Goal: Information Seeking & Learning: Understand process/instructions

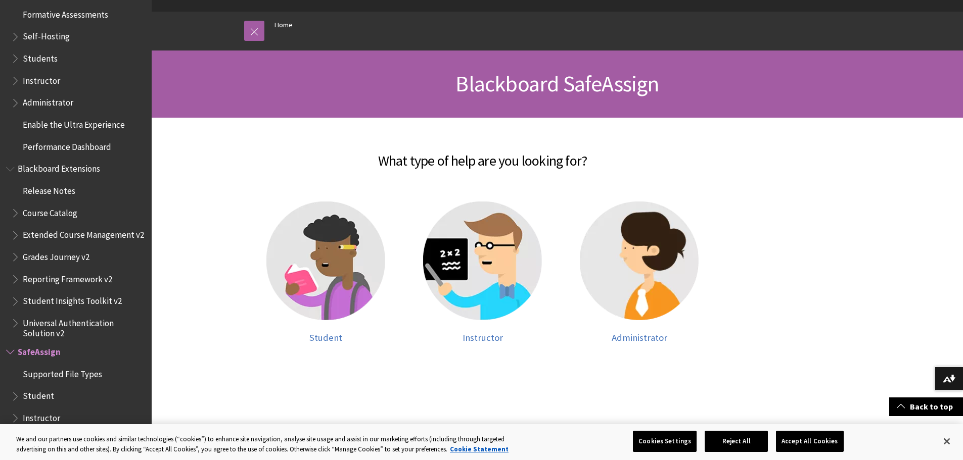
scroll to position [1, 0]
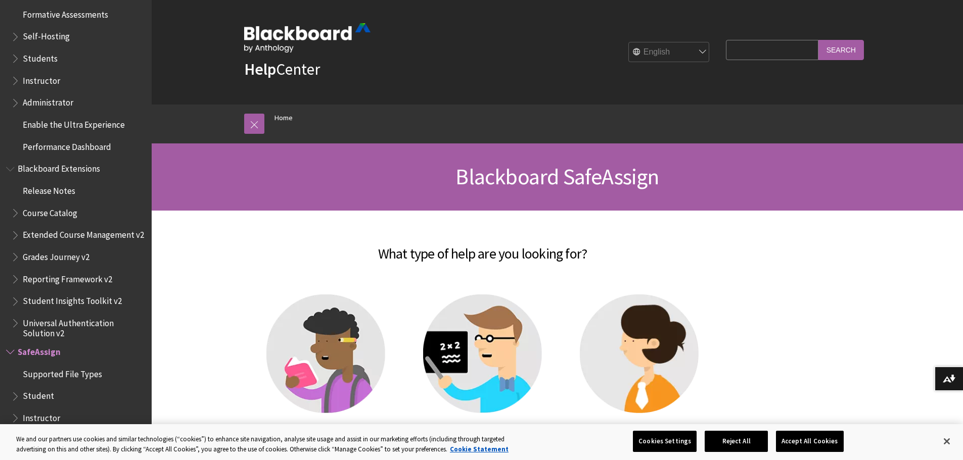
click at [91, 405] on span "Student" at bounding box center [78, 396] width 134 height 17
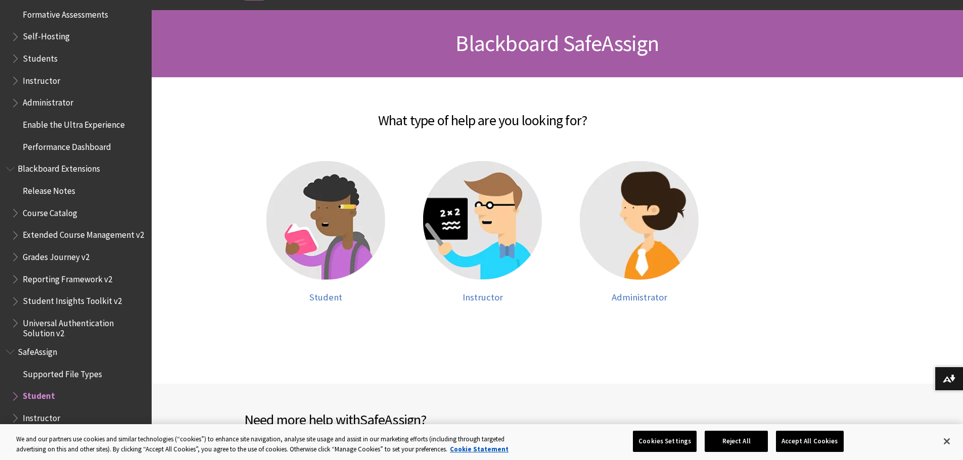
scroll to position [152, 0]
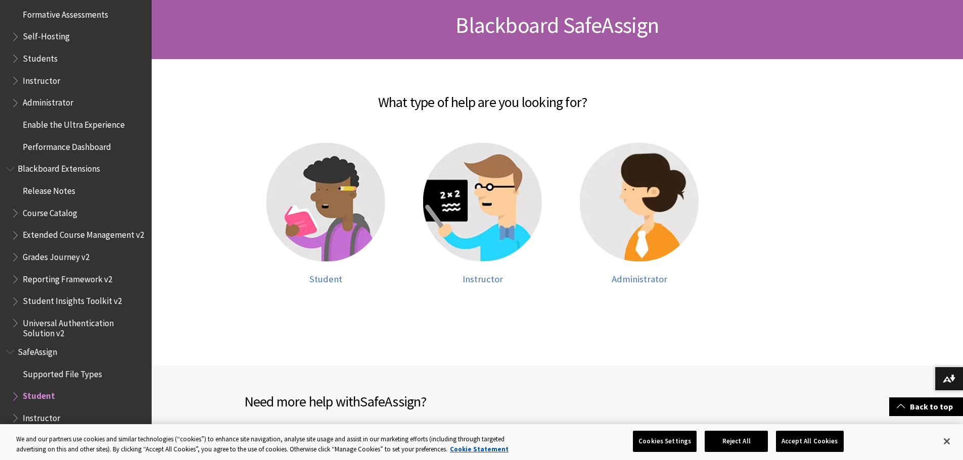
click at [19, 392] on span "Book outline for Blackboard SafeAssign" at bounding box center [16, 394] width 11 height 13
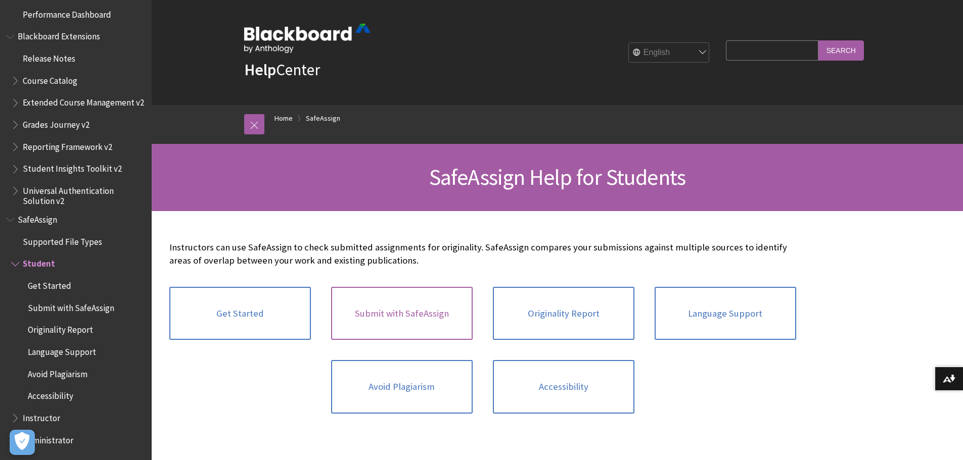
click at [424, 324] on link "Submit with SafeAssign" at bounding box center [402, 314] width 142 height 54
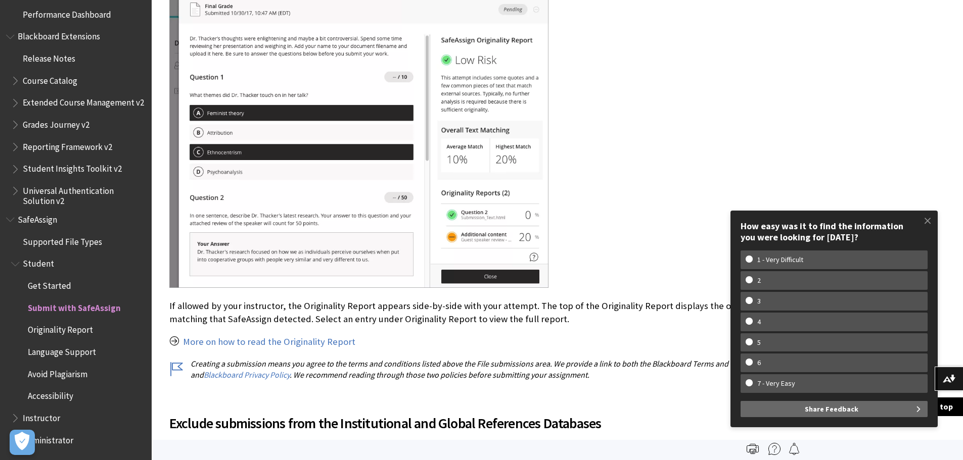
scroll to position [1516, 0]
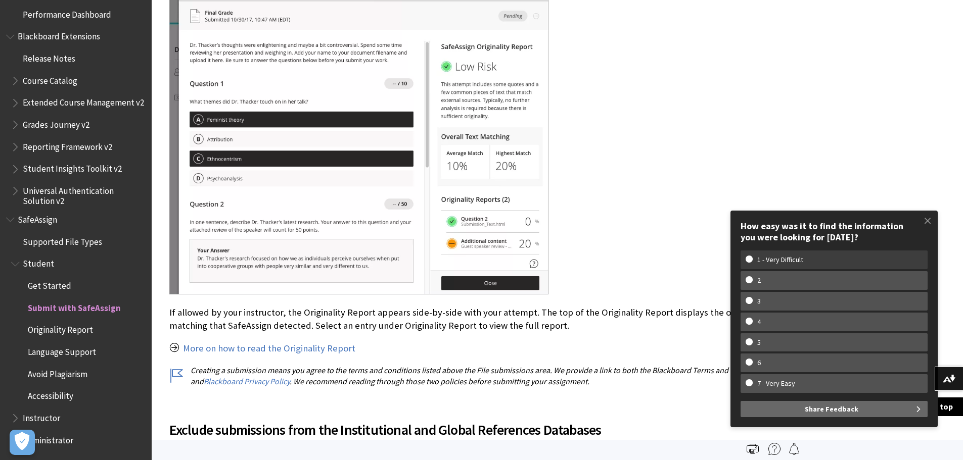
click at [760, 263] on w-span "1 - Very Difficult" at bounding box center [779, 260] width 69 height 9
click at [752, 262] on input "1 - Very Difficult" at bounding box center [748, 259] width 7 height 7
radio input "true"
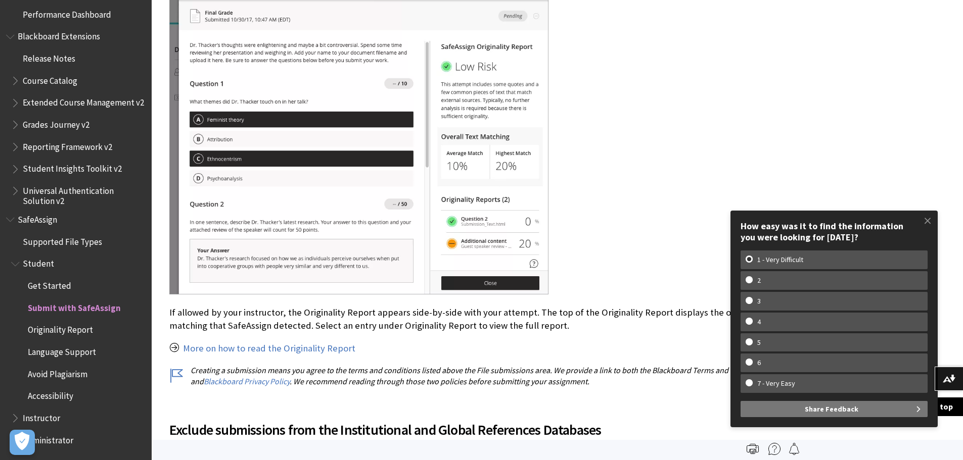
click at [803, 410] on button "Share Feedback" at bounding box center [833, 409] width 187 height 16
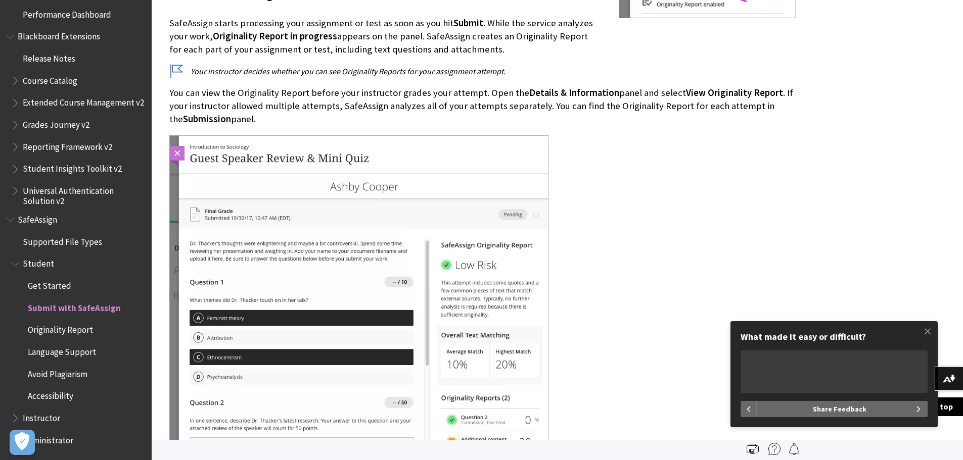
scroll to position [1213, 0]
